Goal: Information Seeking & Learning: Learn about a topic

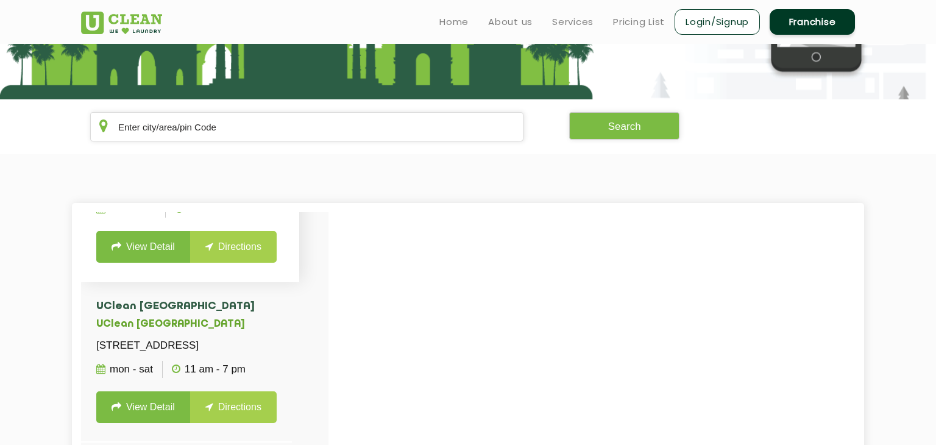
scroll to position [118, 0]
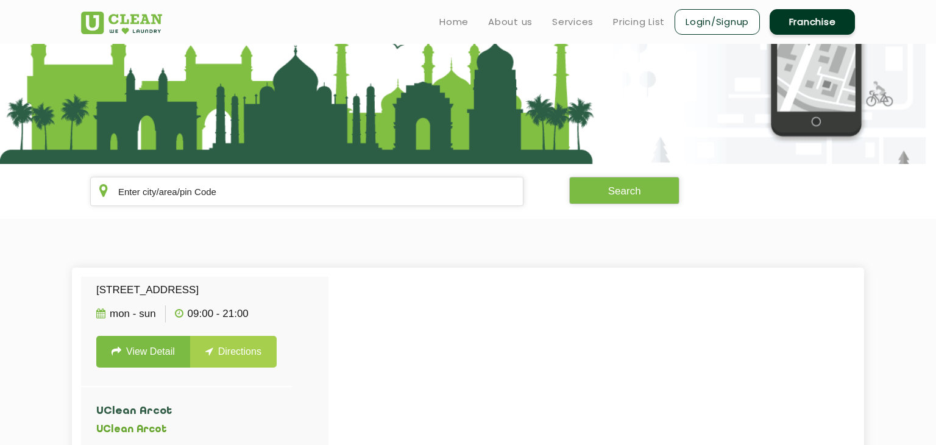
click at [130, 15] on img at bounding box center [121, 23] width 81 height 23
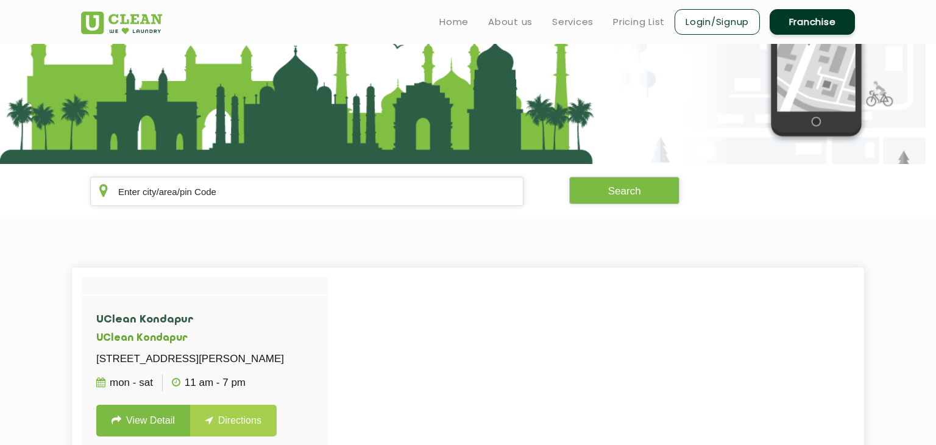
scroll to position [67889, 0]
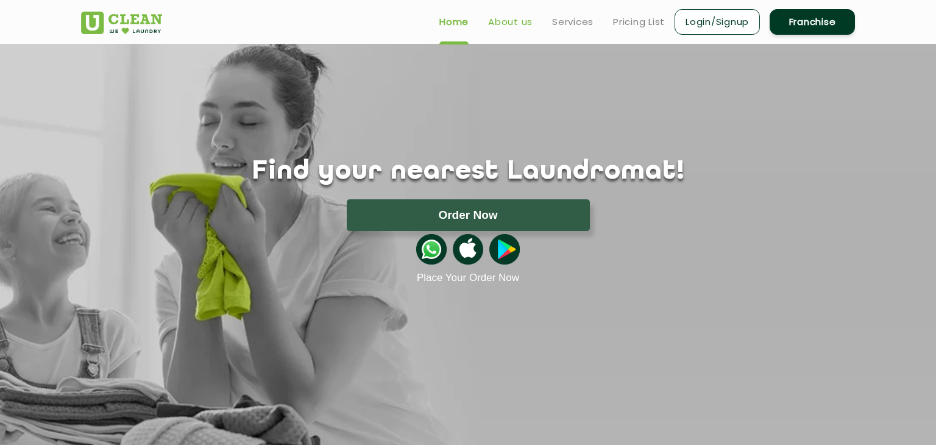
click at [513, 22] on link "About us" at bounding box center [510, 22] width 44 height 15
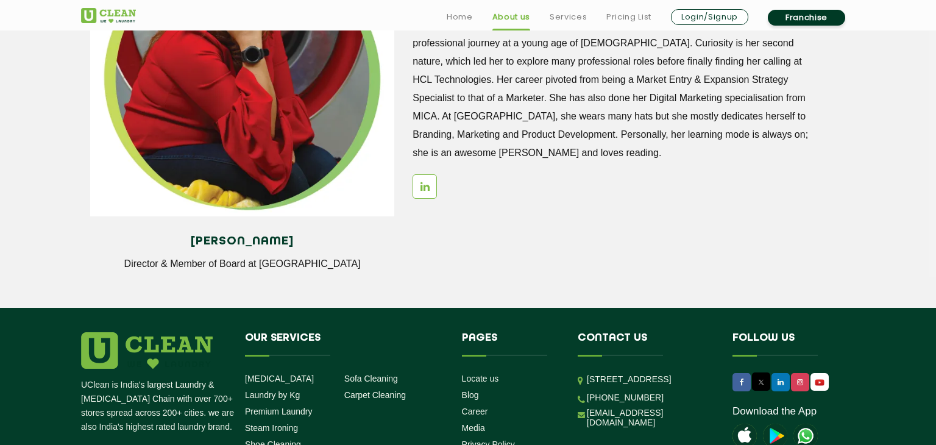
scroll to position [1737, 0]
